Goal: Task Accomplishment & Management: Manage account settings

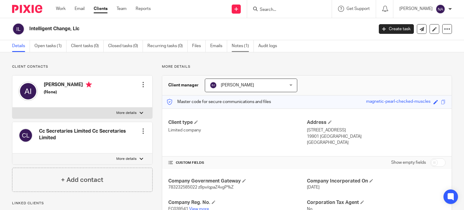
click at [246, 44] on link "Notes (1)" at bounding box center [243, 46] width 22 height 12
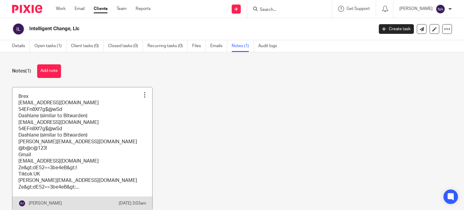
click at [106, 114] on link at bounding box center [82, 148] width 140 height 123
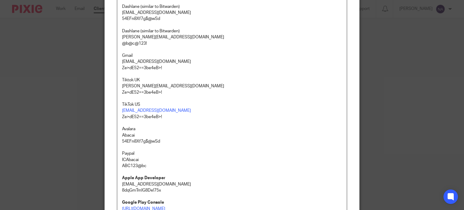
scroll to position [151, 0]
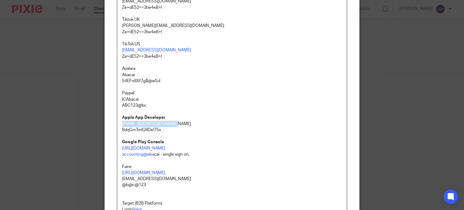
drag, startPoint x: 120, startPoint y: 124, endPoint x: 168, endPoint y: 123, distance: 47.7
click at [168, 123] on p "[EMAIL_ADDRESS][DOMAIN_NAME]" at bounding box center [232, 124] width 220 height 6
copy p "[EMAIL_ADDRESS][DOMAIN_NAME]"
drag, startPoint x: 118, startPoint y: 131, endPoint x: 159, endPoint y: 130, distance: 41.1
click at [159, 130] on div "Brex [EMAIL_ADDRESS][DOMAIN_NAME] 54EFn8Xf7g$@wSd Dashlane (similar to Bitwarde…" at bounding box center [232, 116] width 230 height 404
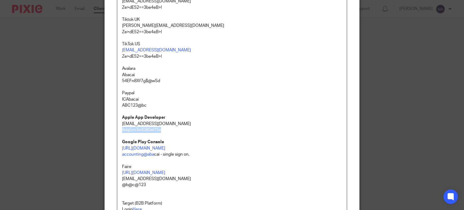
copy p "8dqGmTm!G8De!75x"
